Goal: Find specific page/section: Find specific page/section

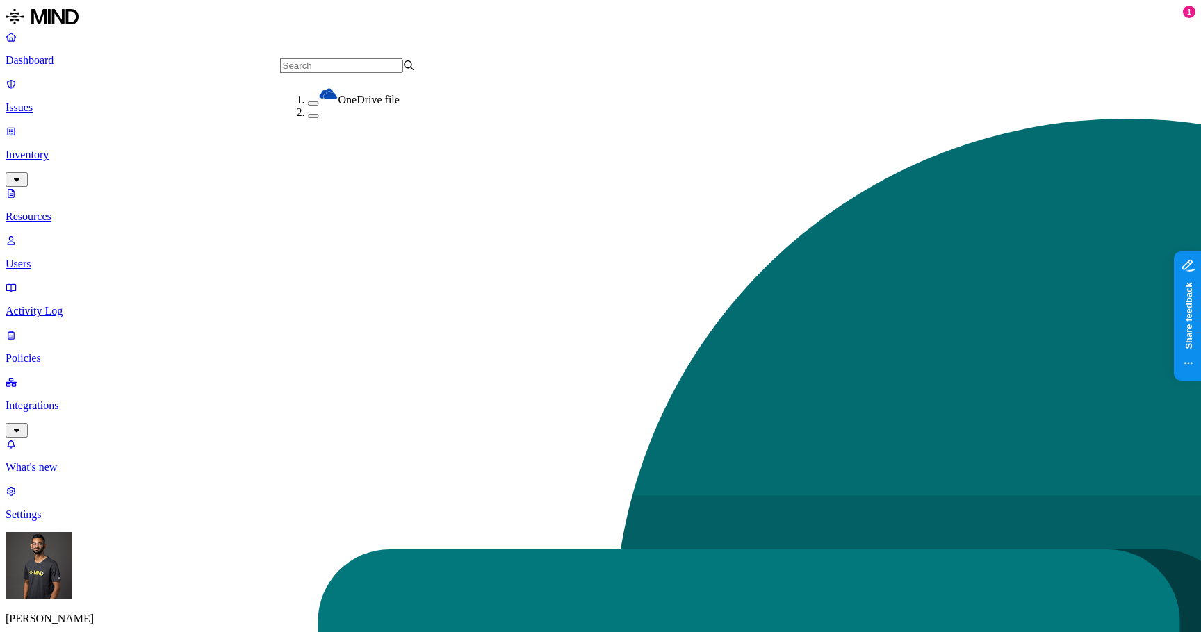
click at [308, 118] on button "button" at bounding box center [313, 116] width 11 height 4
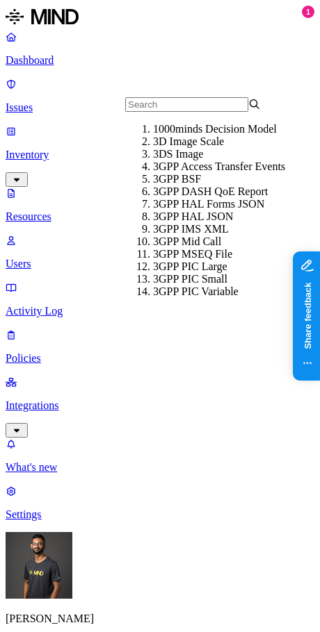
click at [192, 135] on div "1000minds Decision Model" at bounding box center [220, 129] width 135 height 13
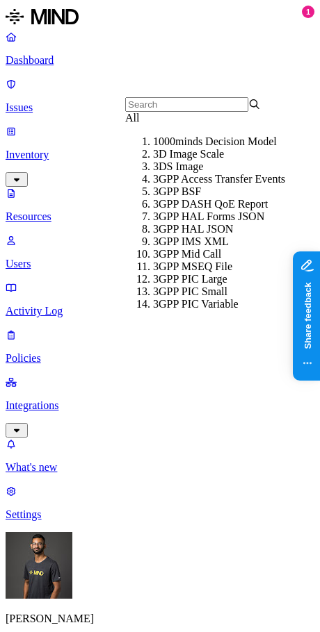
click at [206, 124] on div "All" at bounding box center [192, 118] width 135 height 13
